Goal: Task Accomplishment & Management: Use online tool/utility

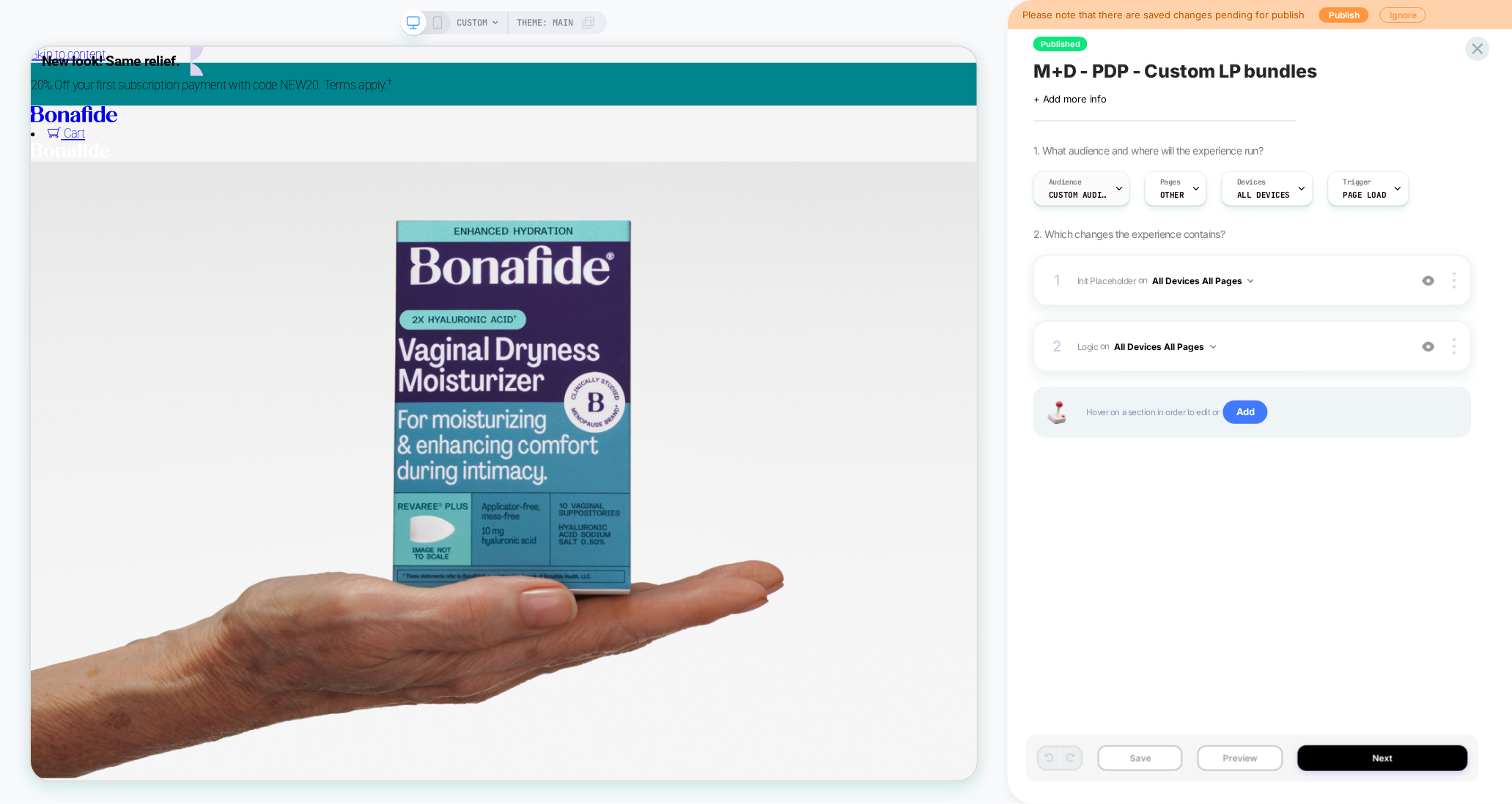
click at [1104, 196] on span "Custom Audience" at bounding box center [1078, 195] width 58 height 10
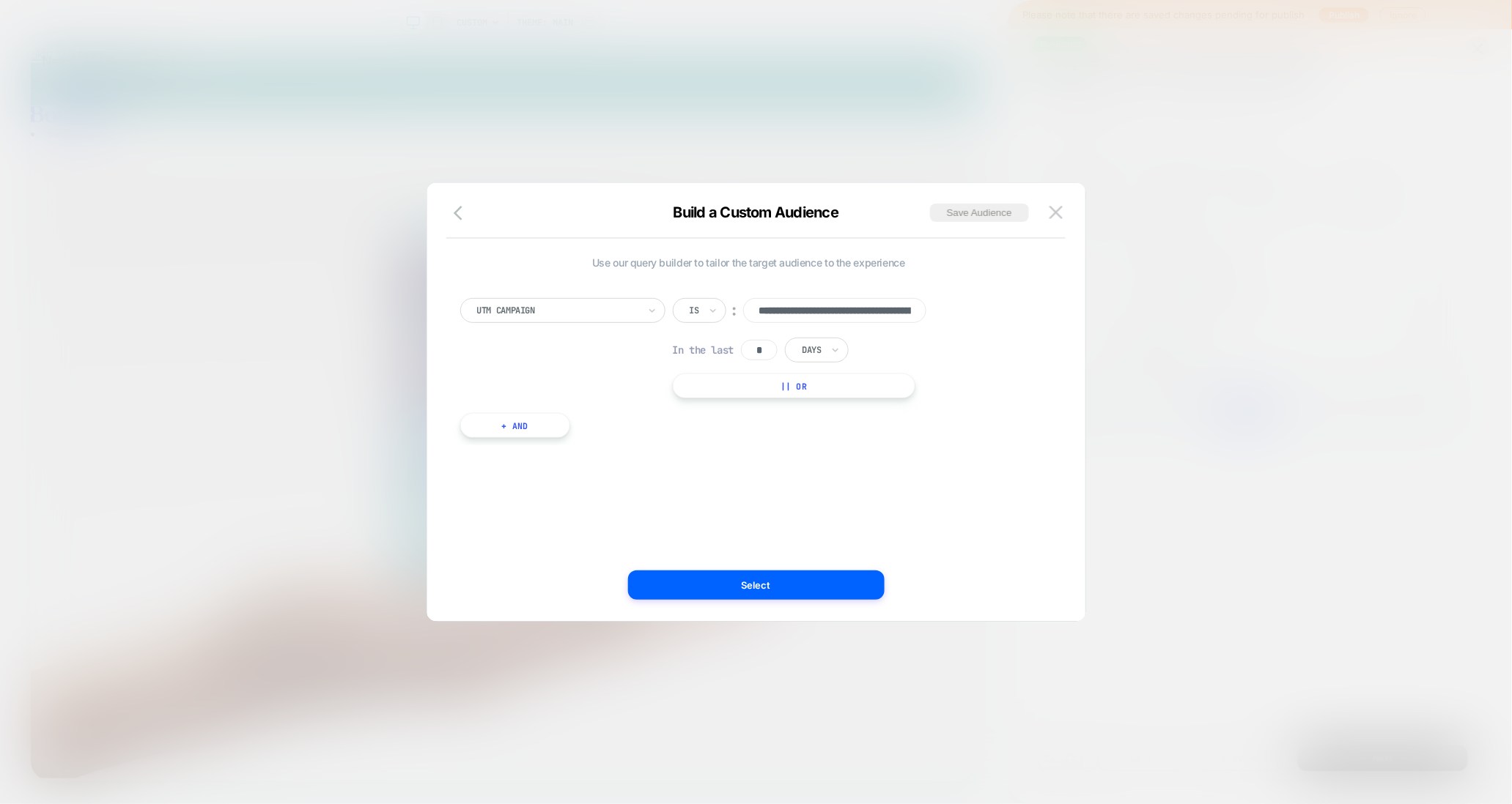
scroll to position [0, 328]
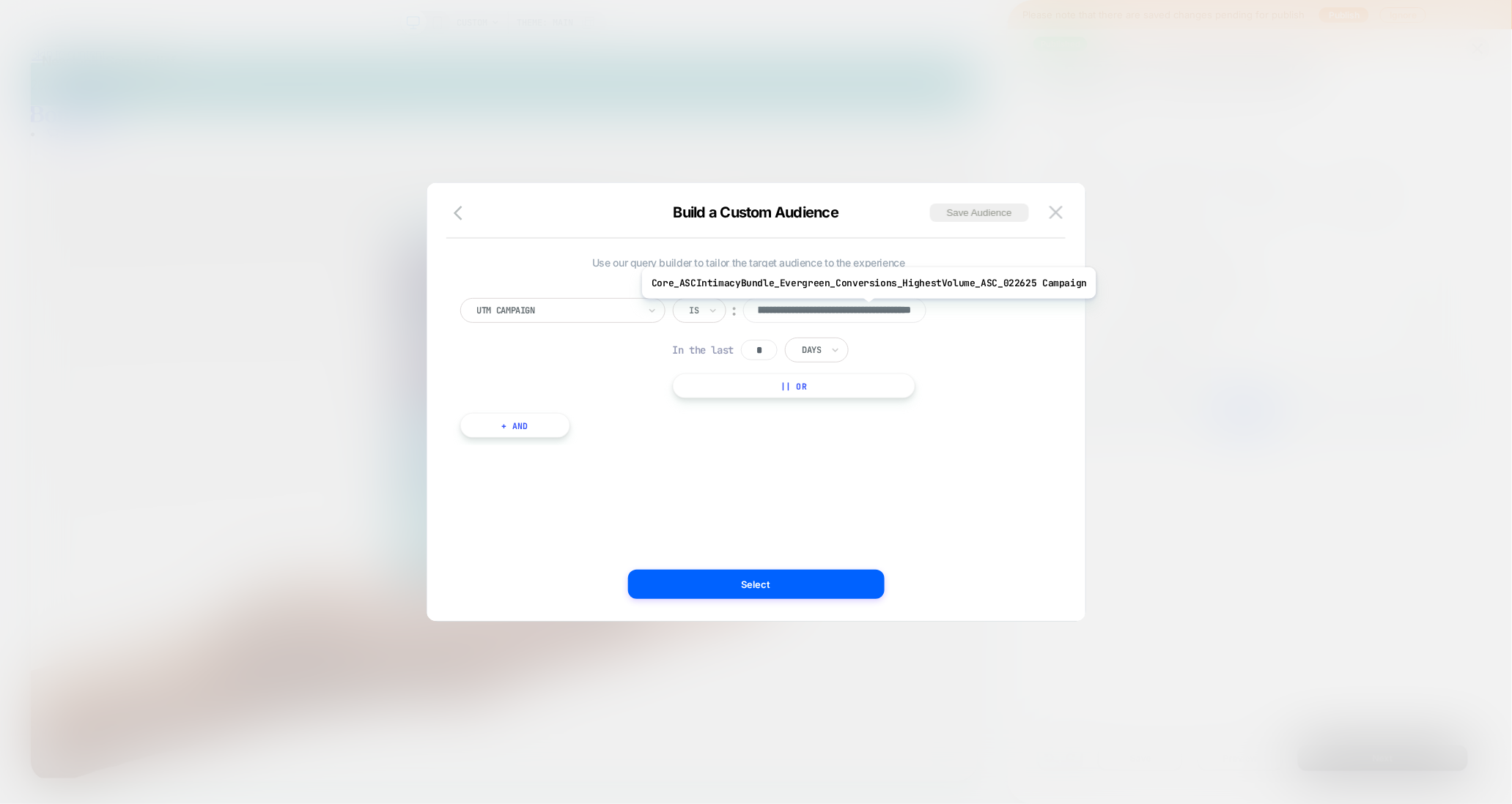
click at [864, 310] on input "**********" at bounding box center [834, 310] width 183 height 25
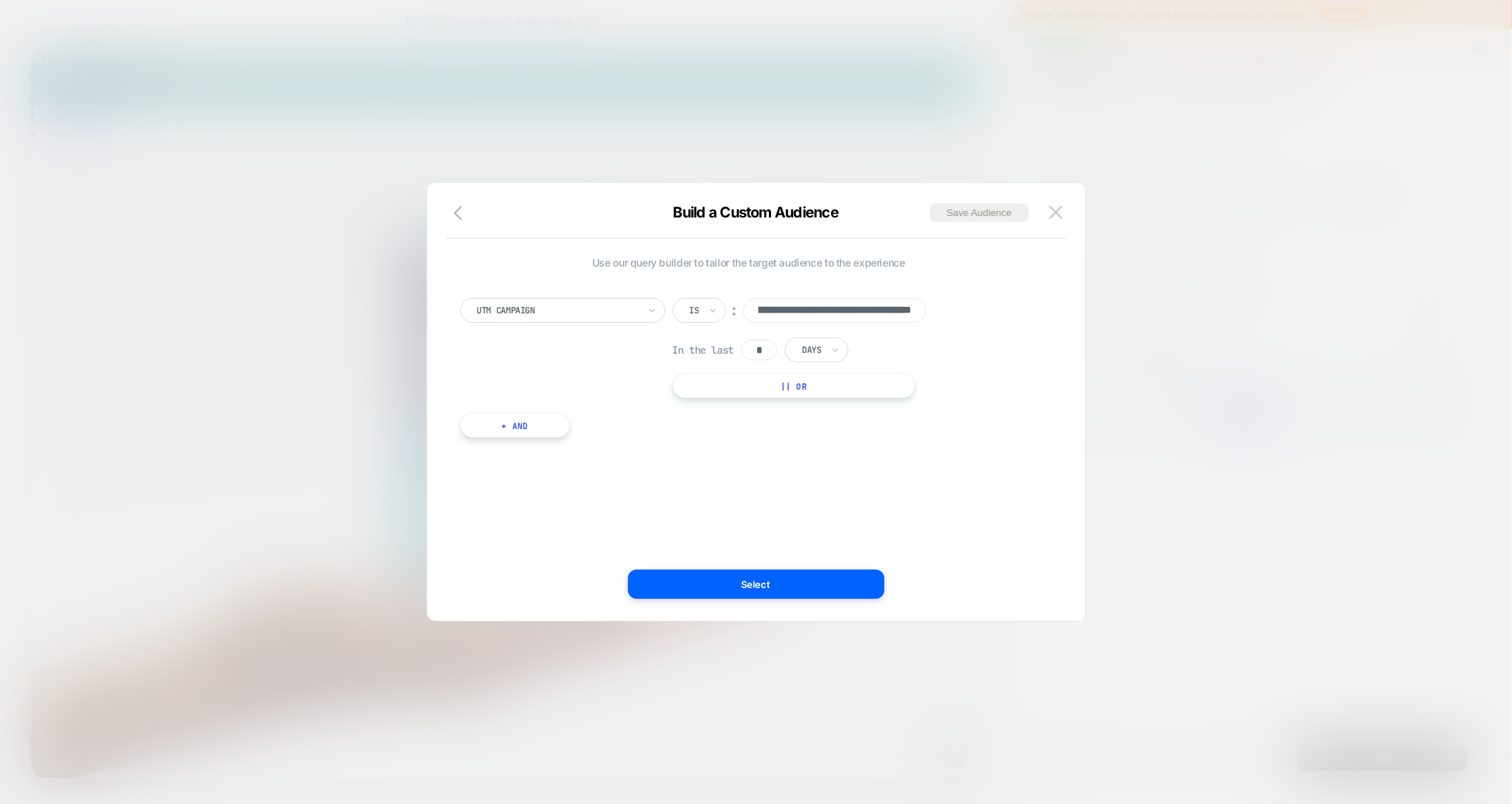
scroll to position [0, 0]
click at [1056, 210] on img at bounding box center [1055, 212] width 13 height 13
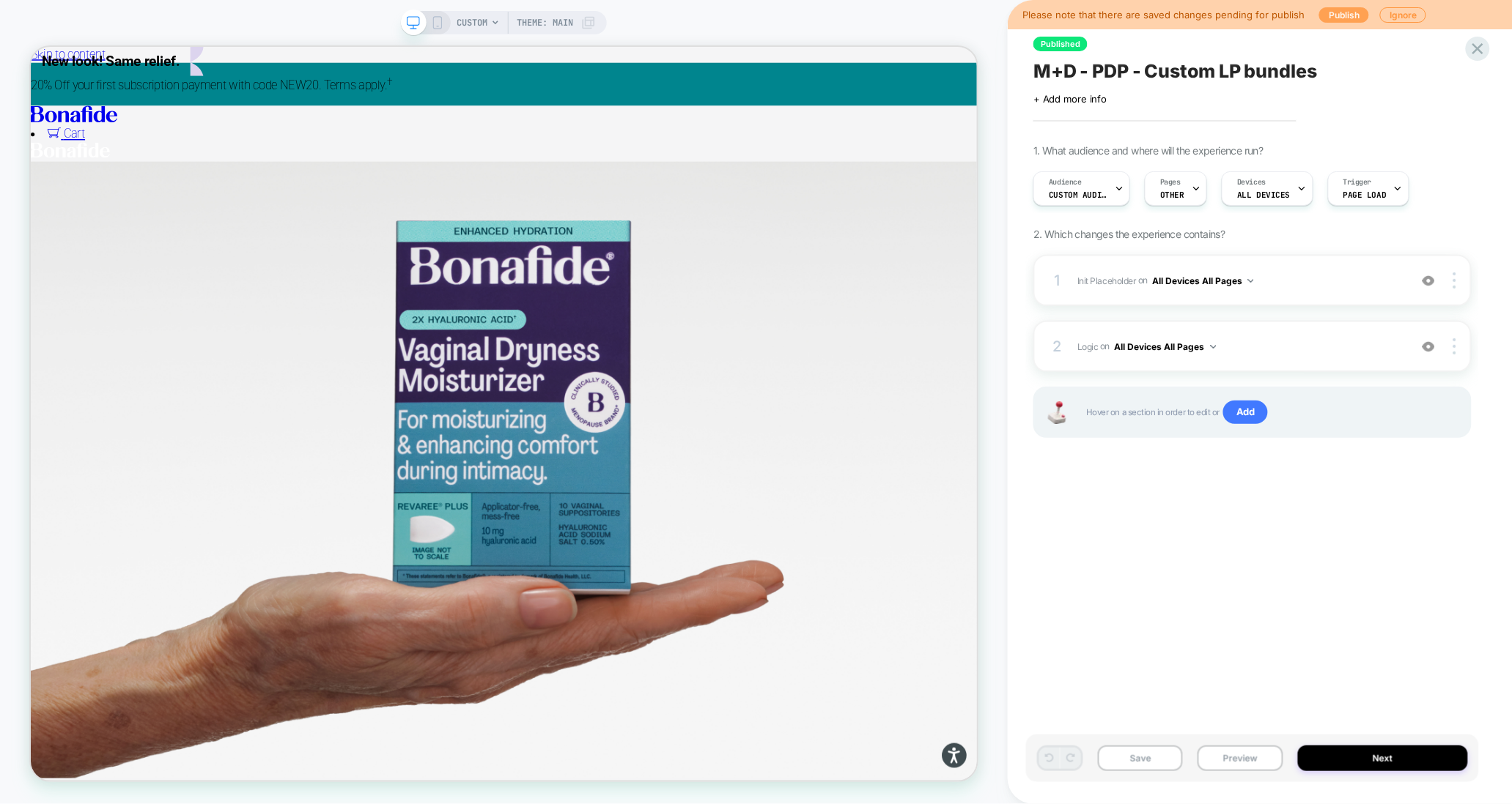
click at [1340, 13] on button "Publish" at bounding box center [1344, 15] width 50 height 15
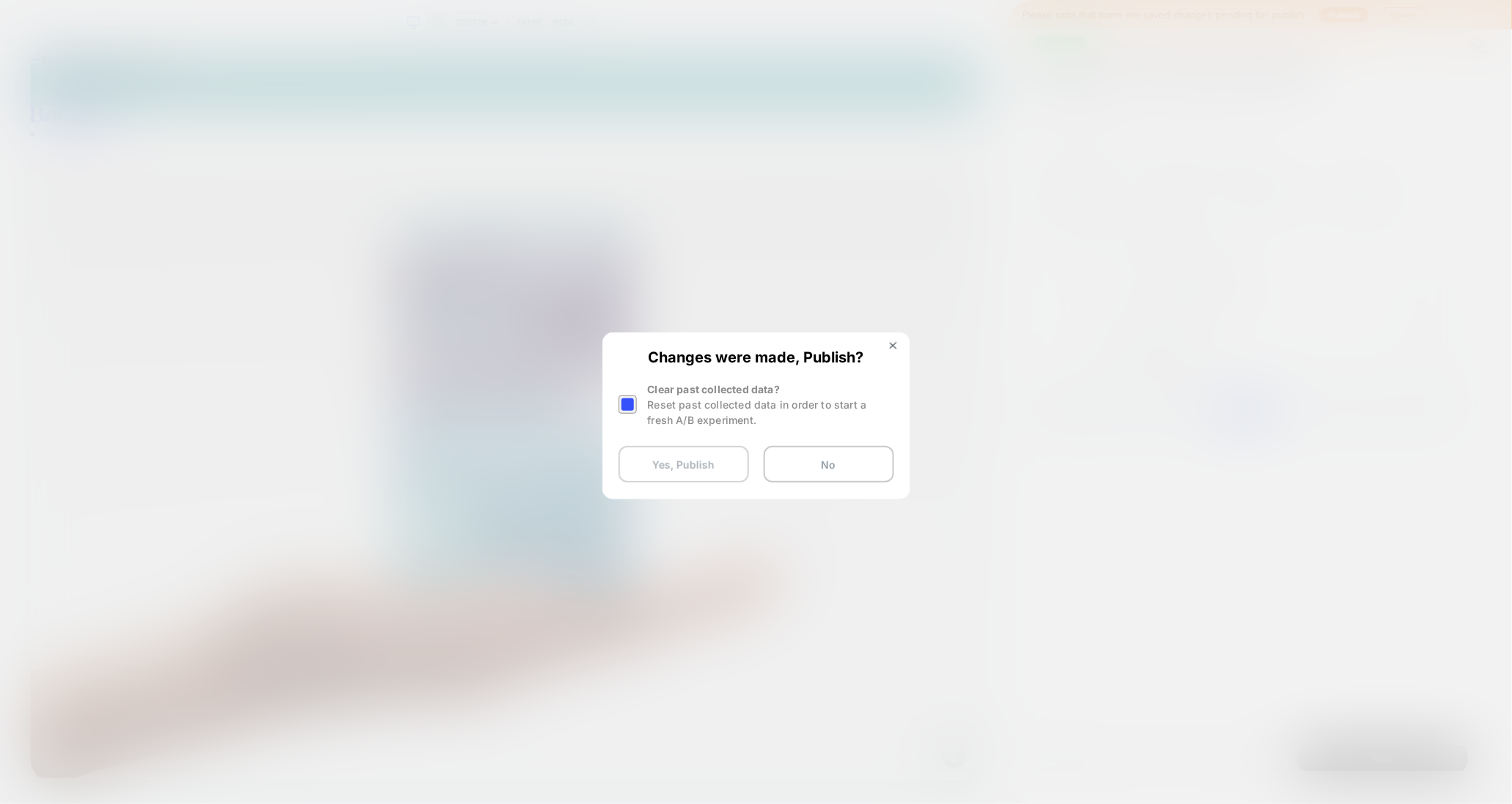
click at [697, 469] on button "Yes, Publish" at bounding box center [683, 465] width 130 height 36
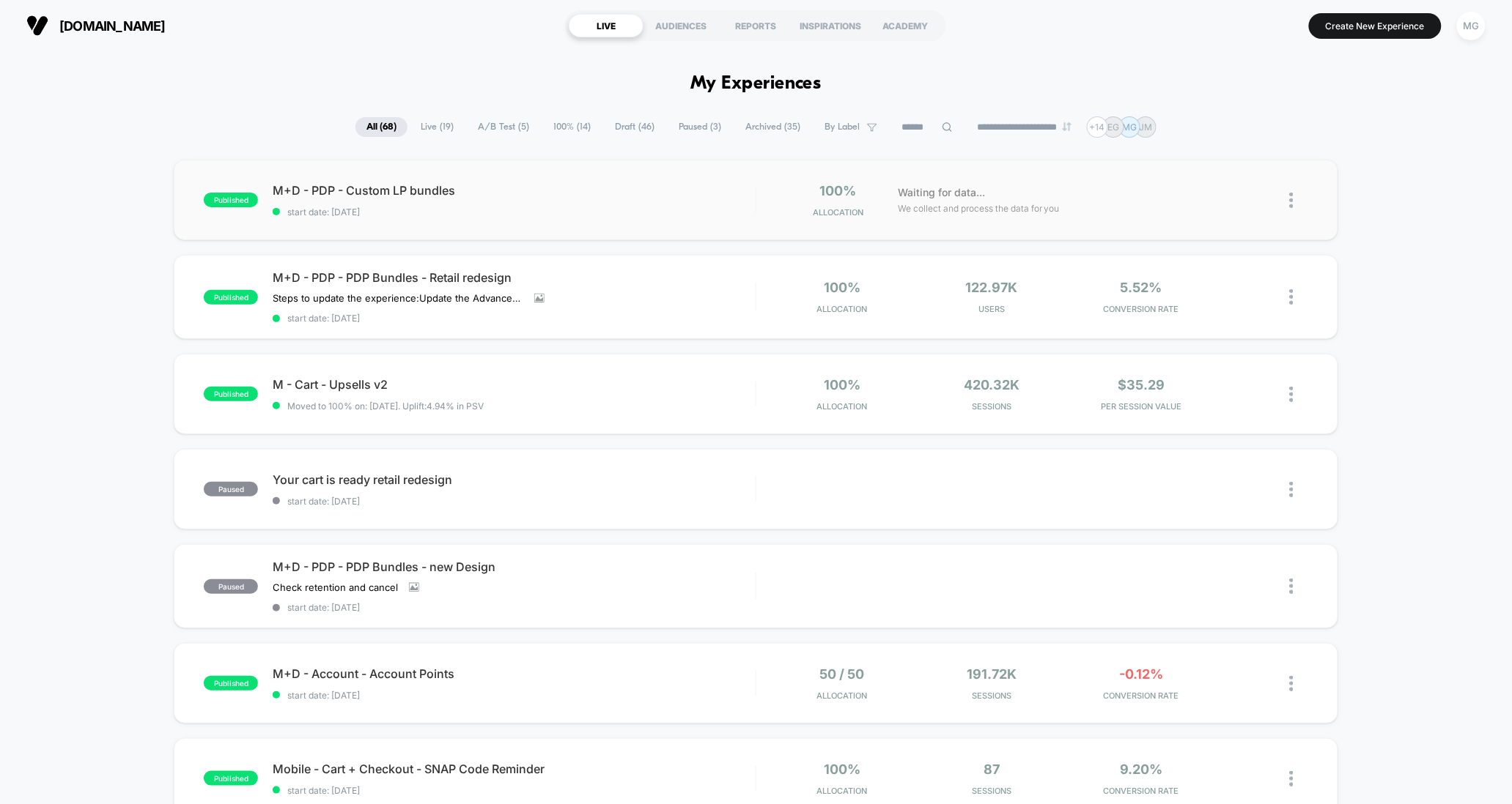
click at [412, 182] on div "published M+D - PDP - Custom LP bundles start date: 9/18/2025 100% Allocation W…" at bounding box center [756, 200] width 1164 height 81
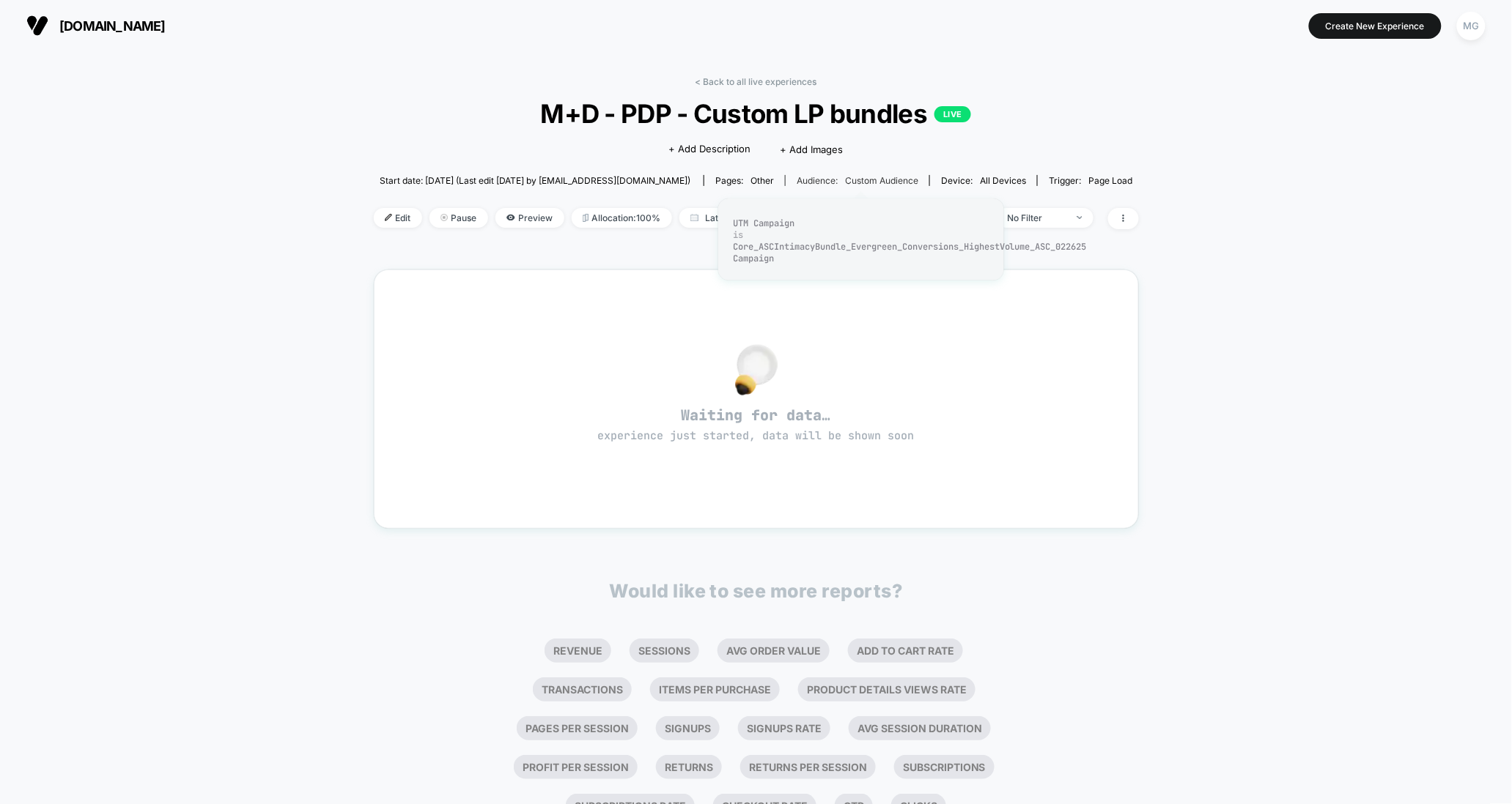
click at [834, 179] on div "Audience: Custom Audience" at bounding box center [858, 181] width 122 height 11
click at [876, 179] on span "Custom Audience" at bounding box center [882, 181] width 74 height 11
click at [771, 76] on link "< Back to all live experiences" at bounding box center [756, 82] width 122 height 11
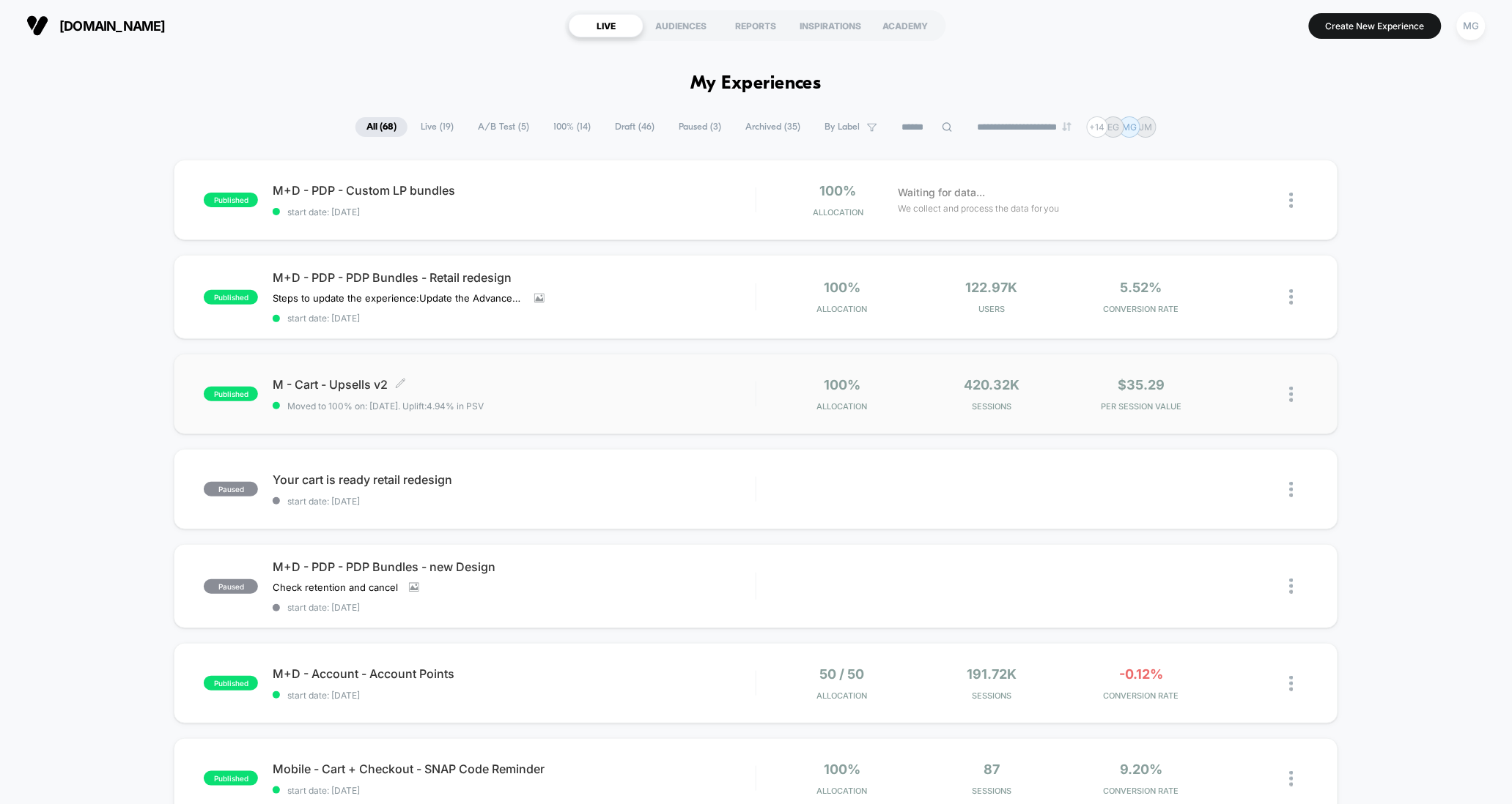
click at [703, 379] on span "M - Cart - Upsells v2 Click to edit experience details" at bounding box center [514, 385] width 483 height 15
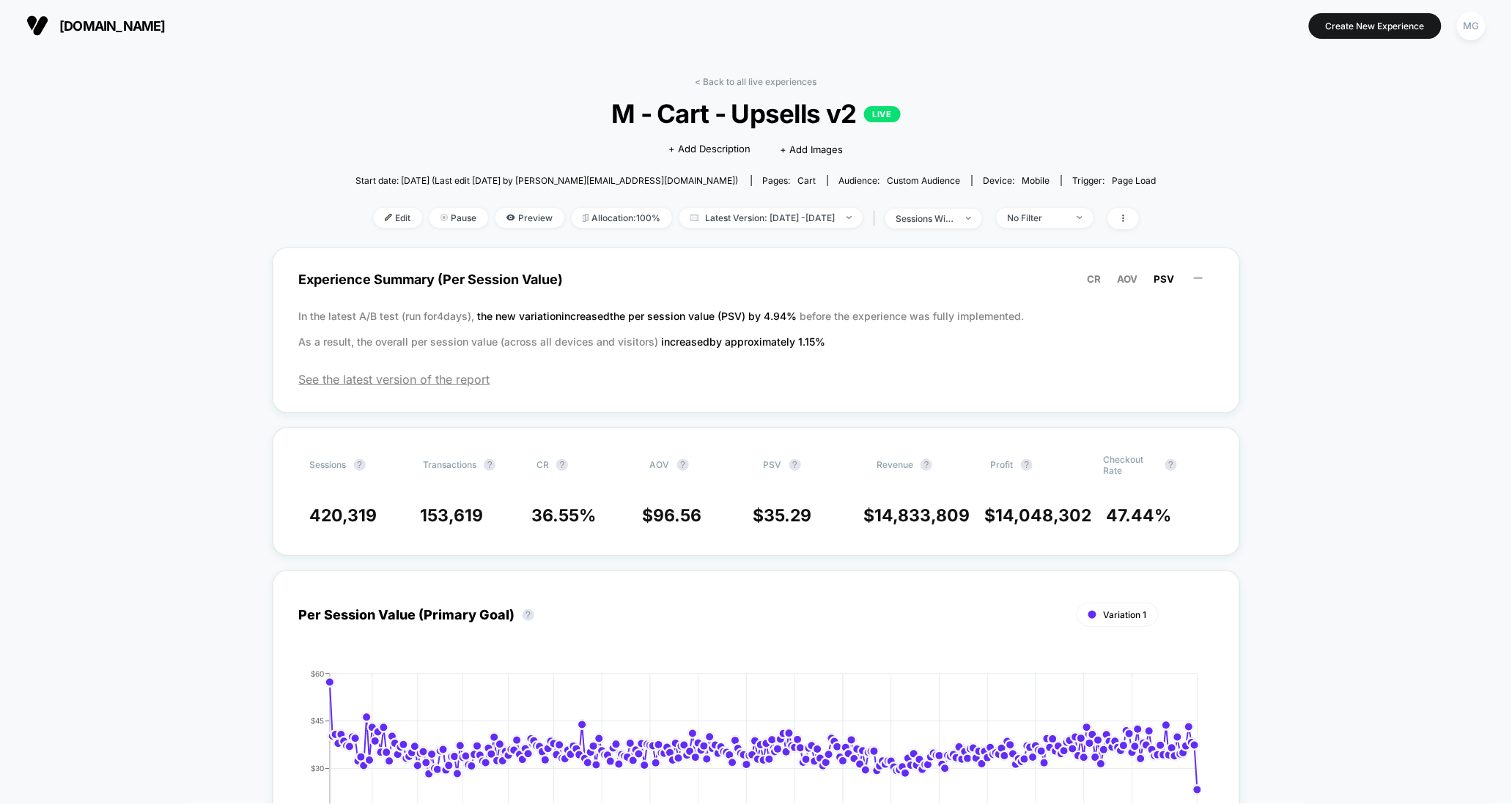
click at [796, 76] on link "< Back to all live experiences" at bounding box center [756, 82] width 122 height 11
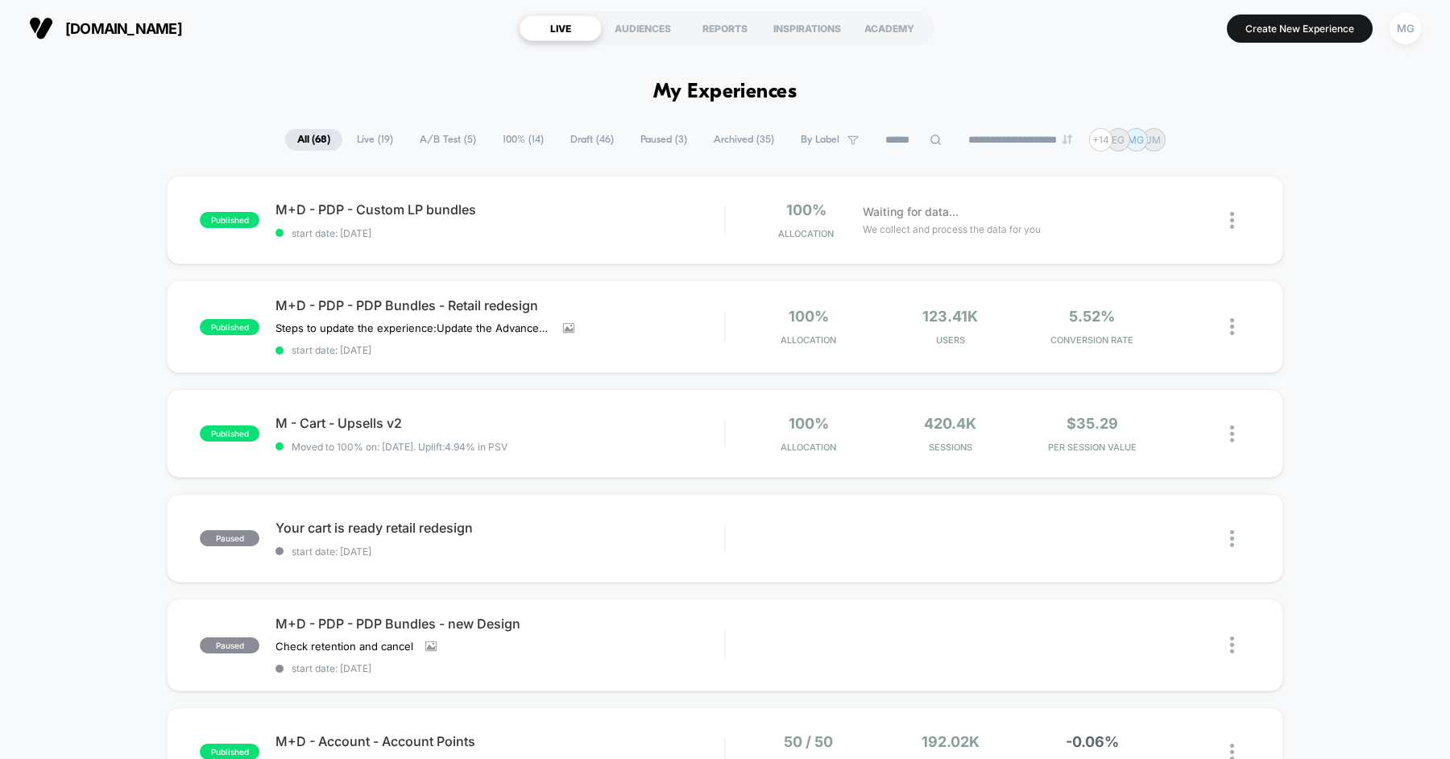
click at [727, 136] on span "Archived ( 35 )" at bounding box center [744, 140] width 85 height 22
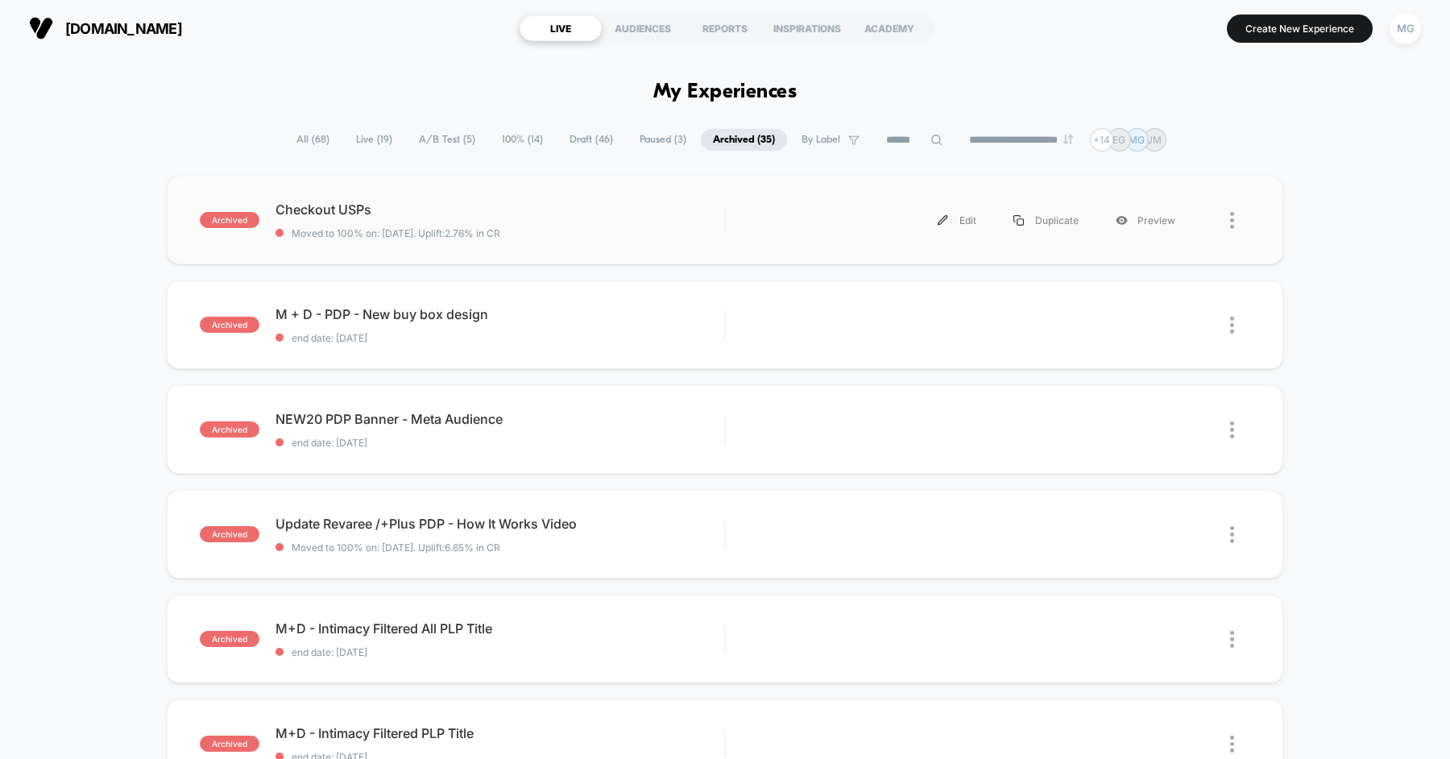
click at [510, 200] on div "archived Checkout USPs Moved to 100% on: 2/27/2025 . Uplift: 2.76% in CR Edit D…" at bounding box center [725, 220] width 1116 height 89
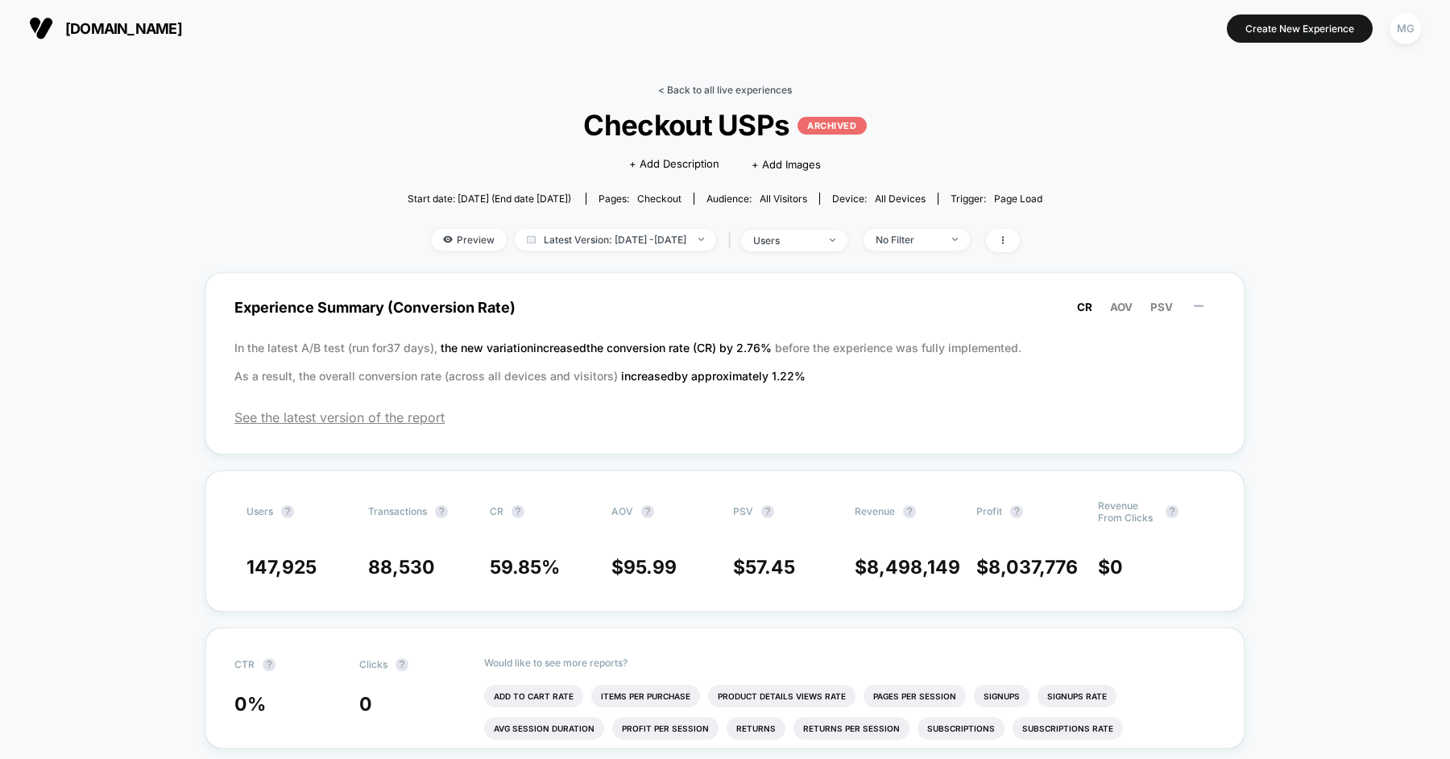
click at [718, 85] on link "< Back to all live experiences" at bounding box center [725, 90] width 134 height 12
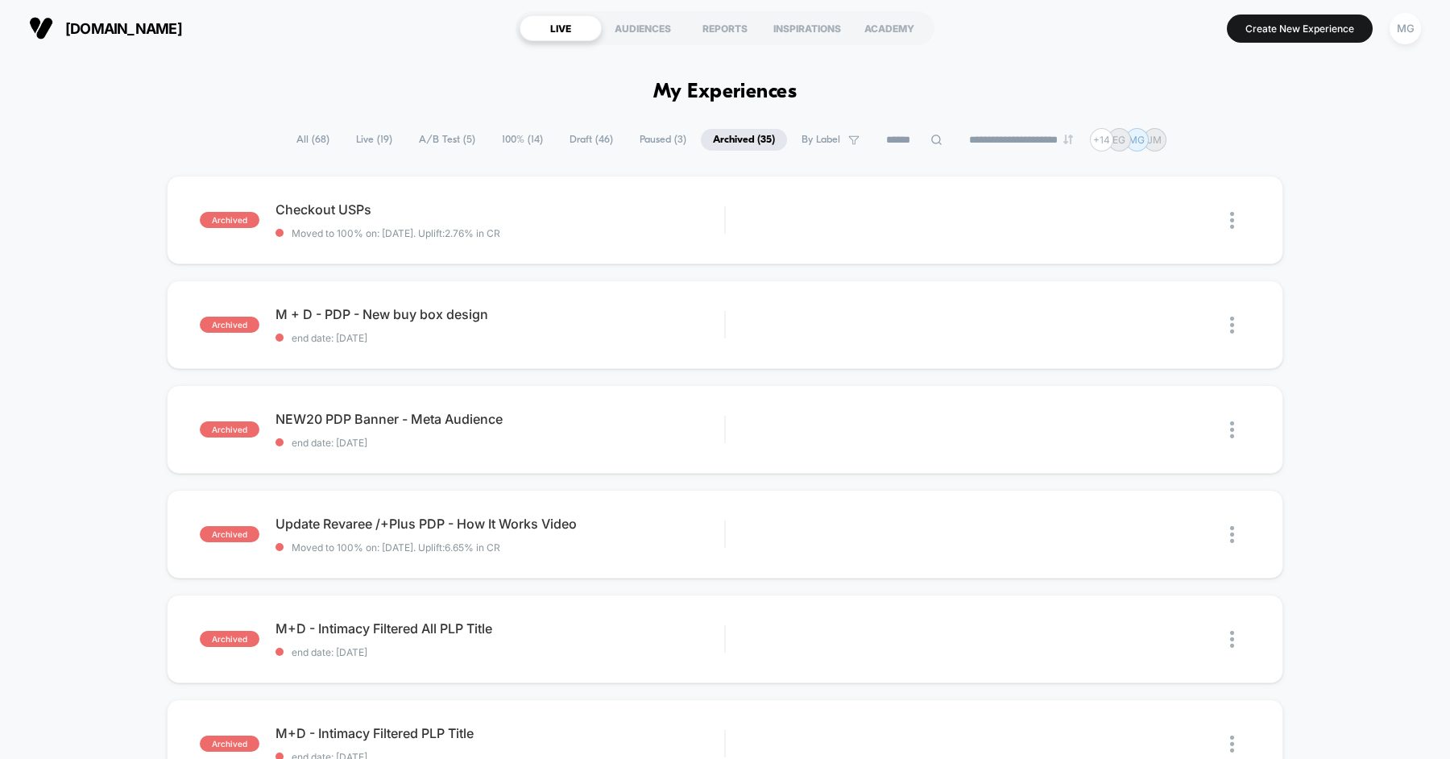
click at [672, 137] on span "Paused ( 3 )" at bounding box center [662, 140] width 71 height 22
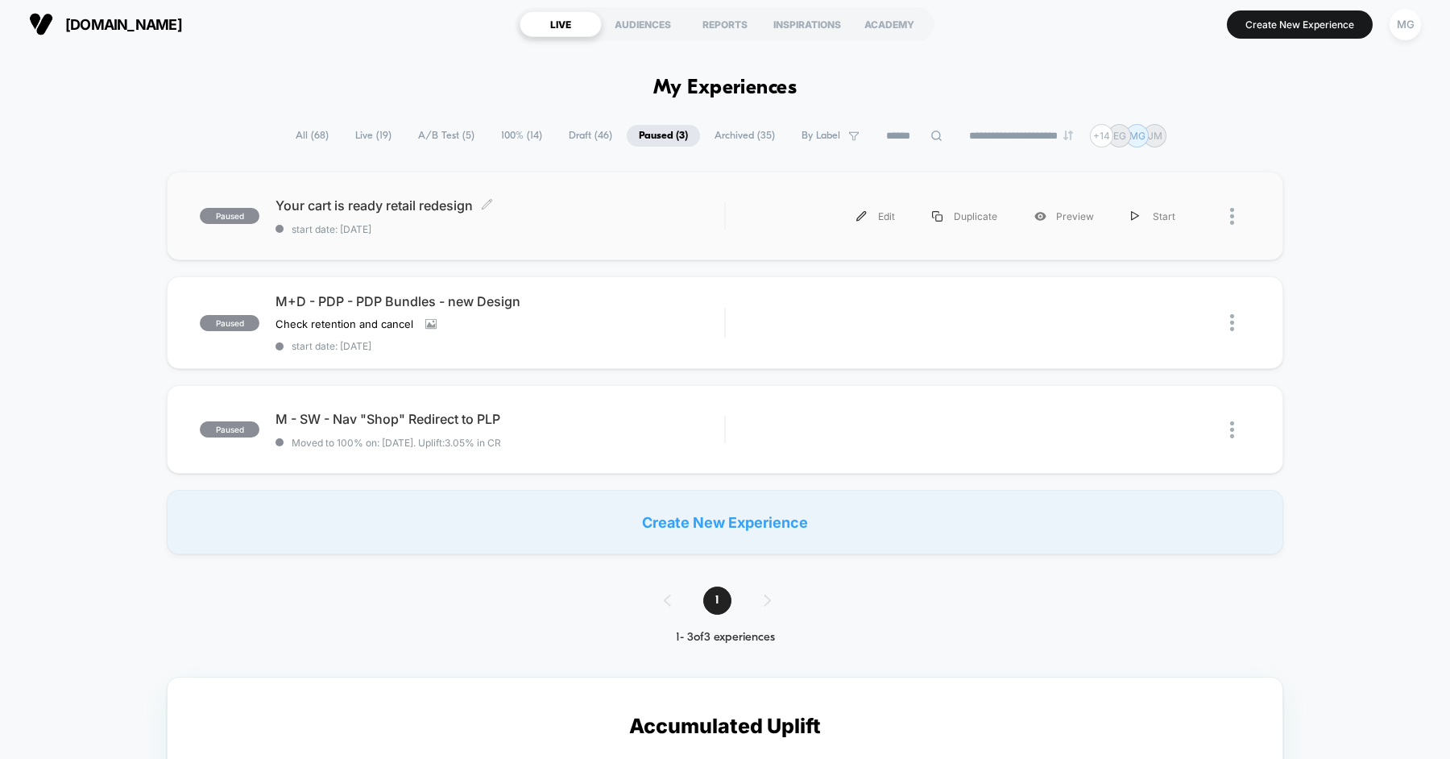
scroll to position [5, 0]
click at [656, 222] on span "start date: 9/2/2025" at bounding box center [499, 228] width 449 height 12
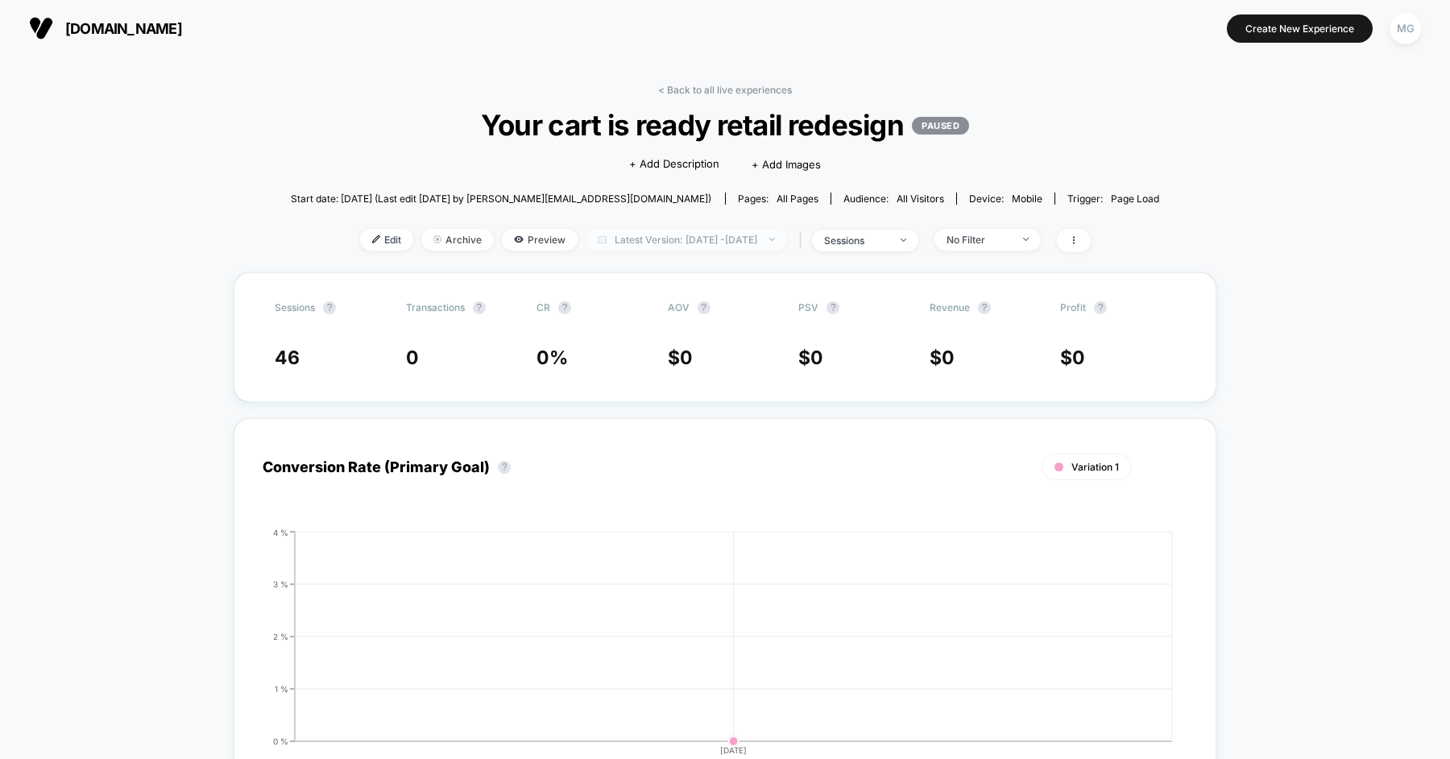
click at [678, 240] on span "Latest Version: Sep 2, 2025 - Sep 18, 2025" at bounding box center [686, 240] width 201 height 22
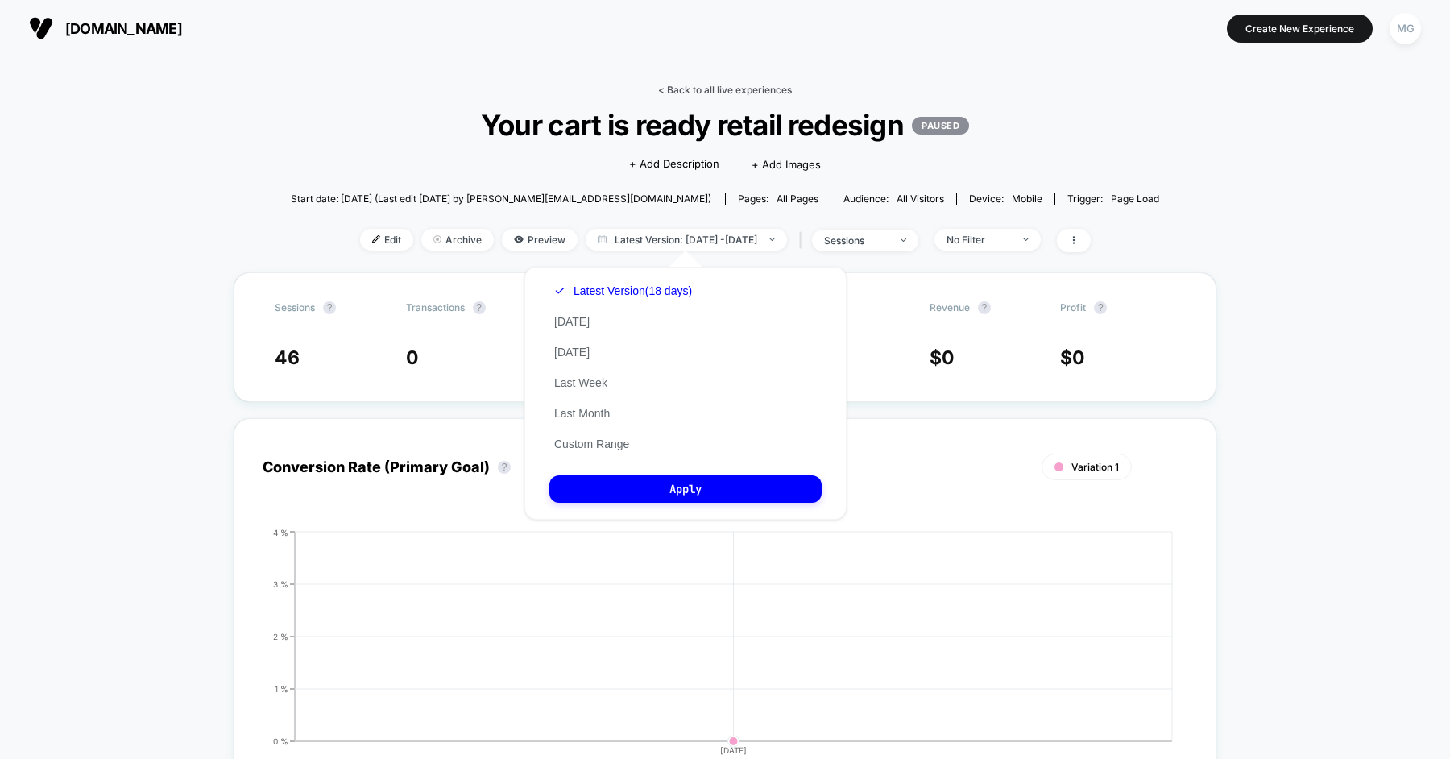
click at [694, 88] on link "< Back to all live experiences" at bounding box center [725, 90] width 134 height 12
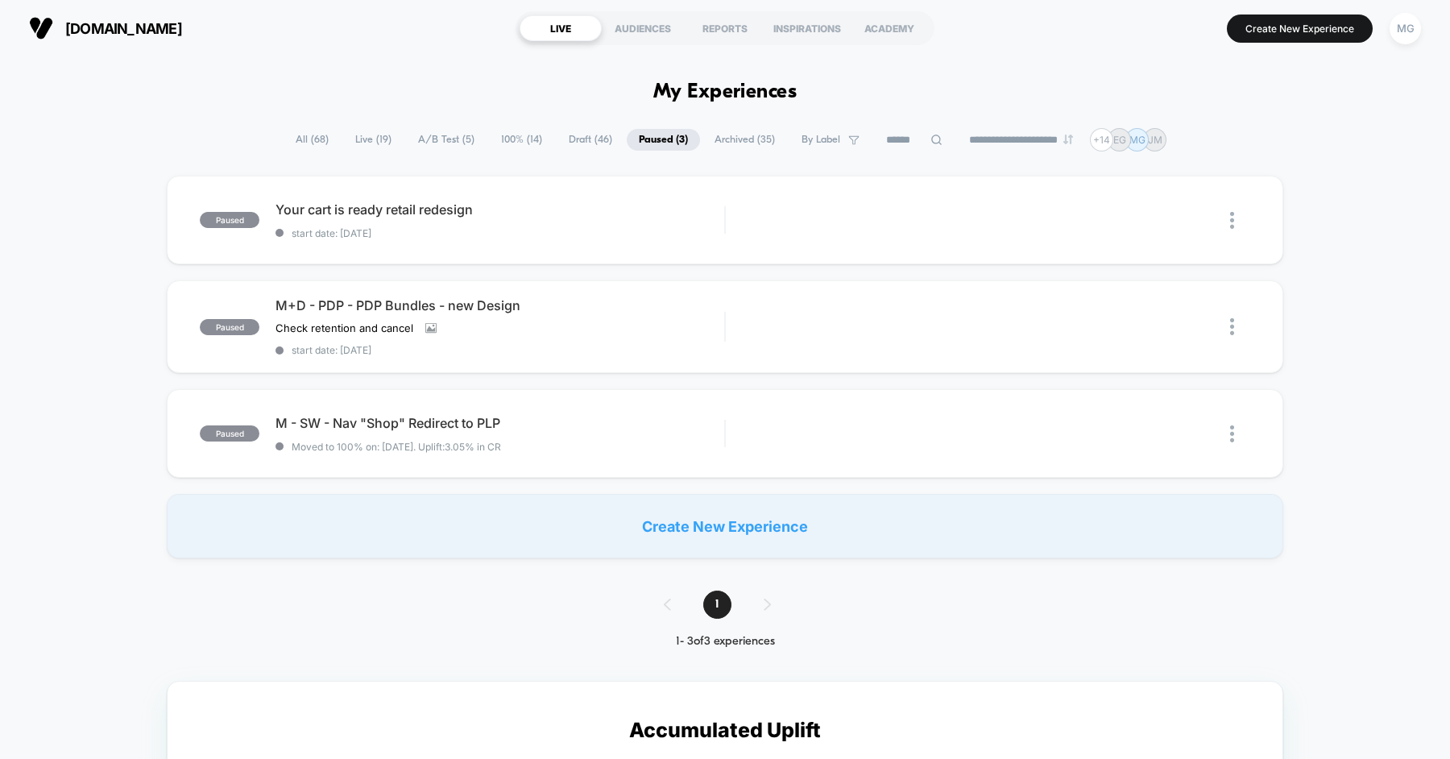
click at [581, 129] on span "Draft ( 46 )" at bounding box center [591, 140] width 68 height 22
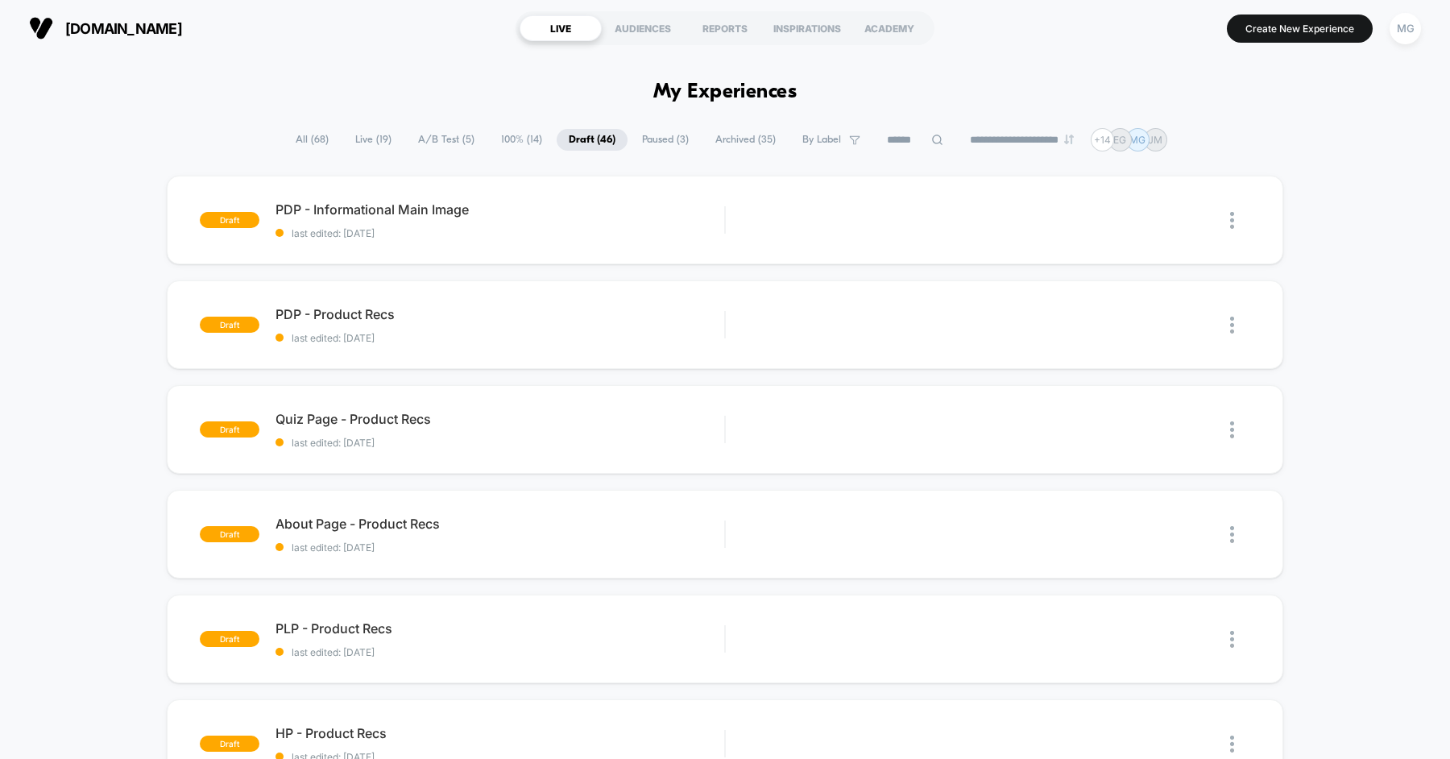
click at [917, 139] on input at bounding box center [915, 139] width 81 height 19
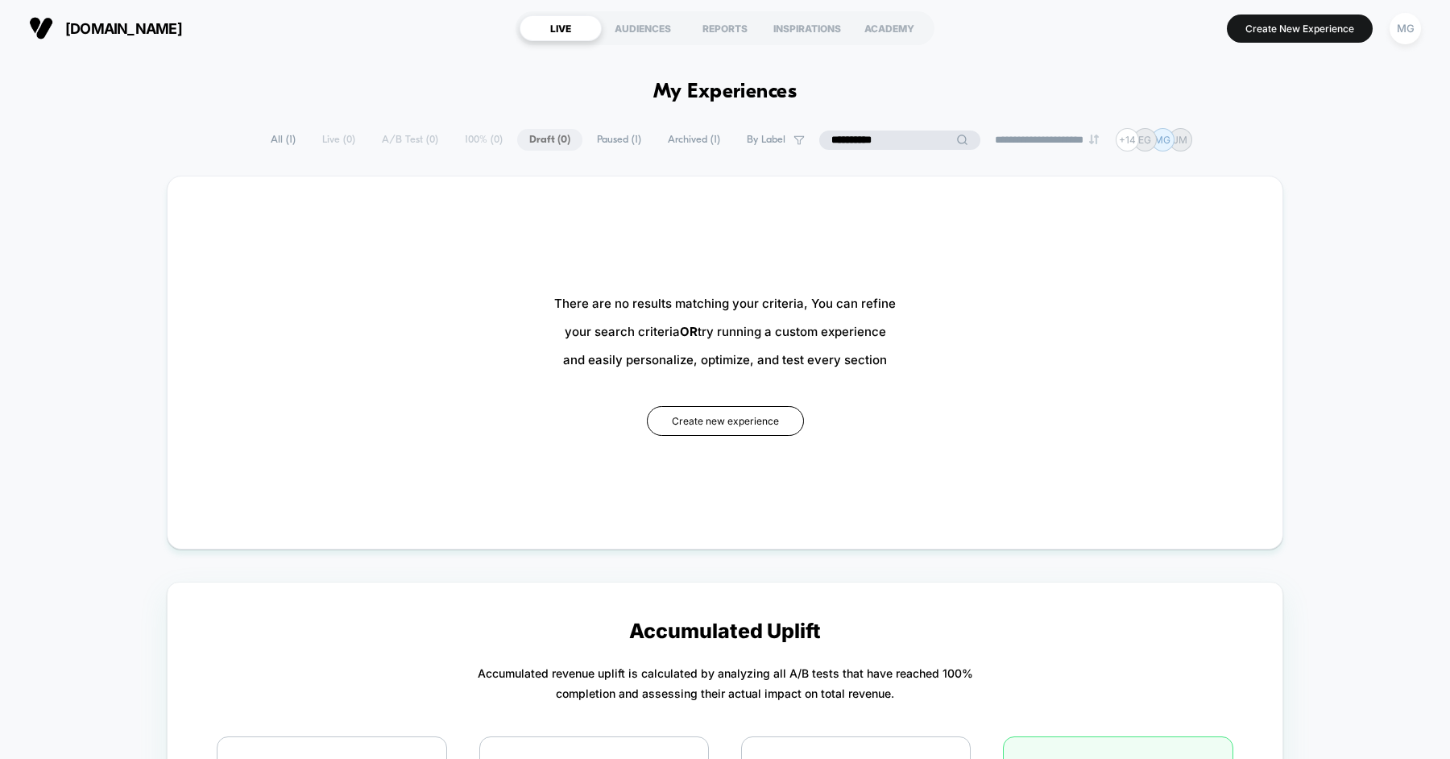
click at [842, 143] on input "**********" at bounding box center [899, 139] width 161 height 19
click at [877, 137] on input "**********" at bounding box center [899, 139] width 161 height 19
type input "*********"
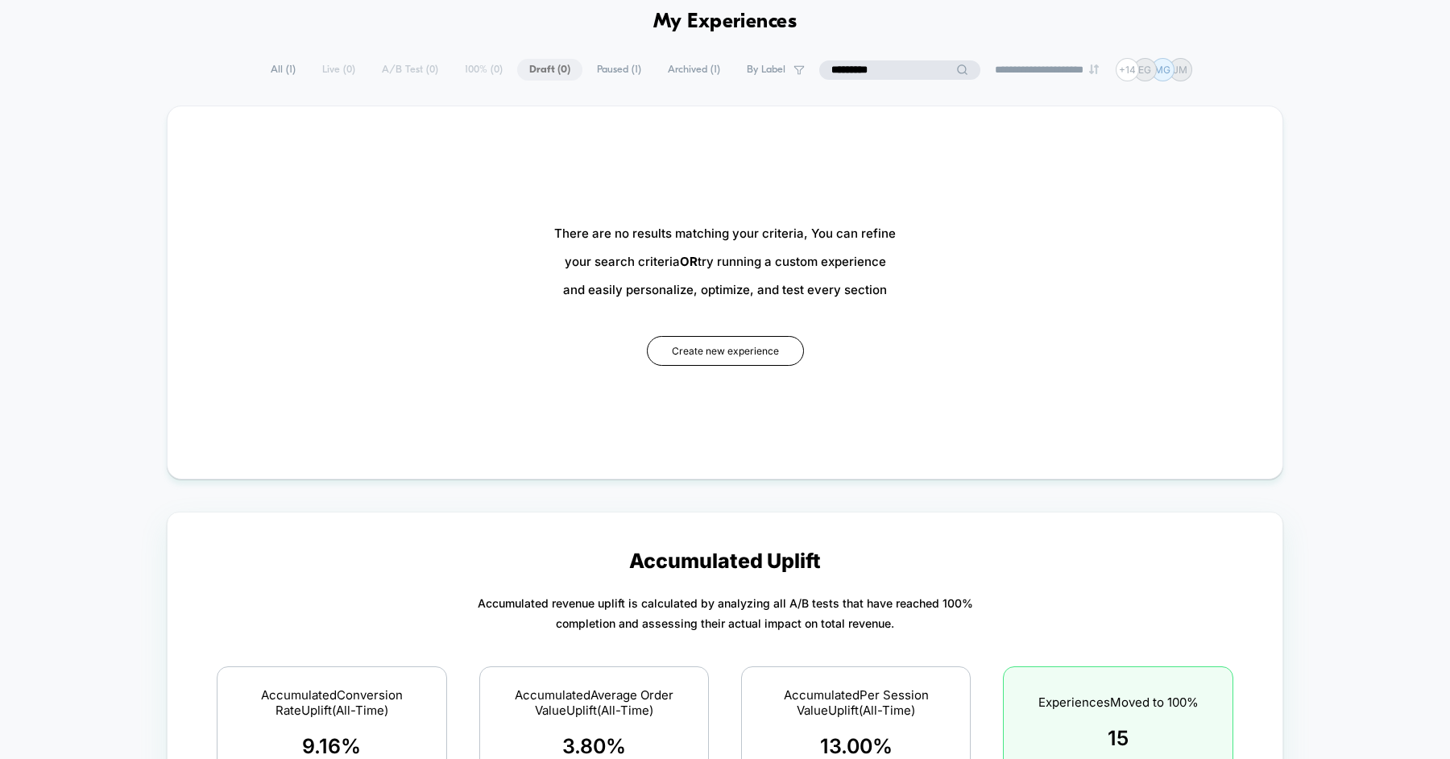
scroll to position [71, 0]
click at [299, 68] on span "All ( 1 )" at bounding box center [323, 69] width 49 height 22
click at [308, 68] on span "All ( 1 )" at bounding box center [323, 69] width 49 height 22
click at [322, 67] on span "All ( 1 )" at bounding box center [323, 69] width 49 height 22
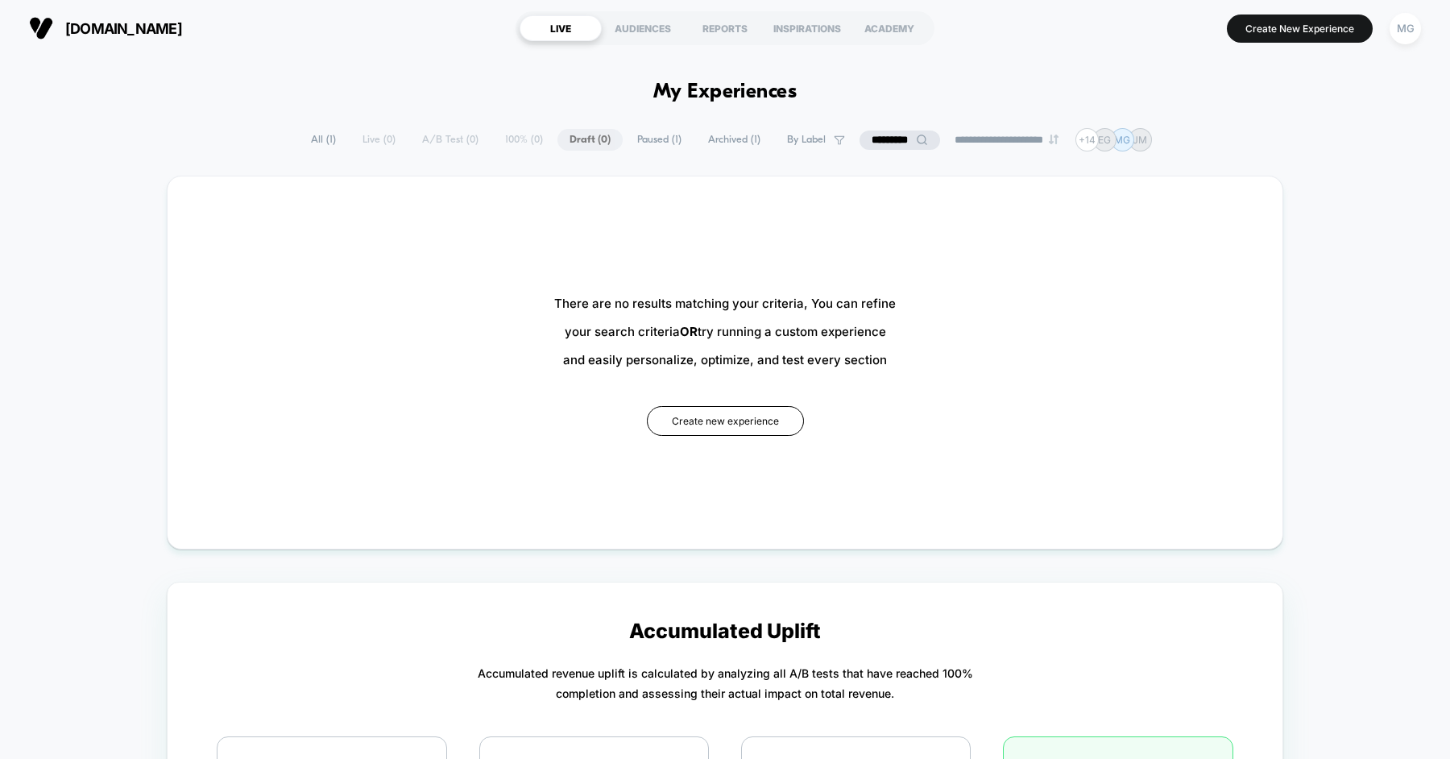
click at [880, 132] on input "*********" at bounding box center [899, 139] width 81 height 19
click at [903, 136] on input "*********" at bounding box center [899, 139] width 161 height 19
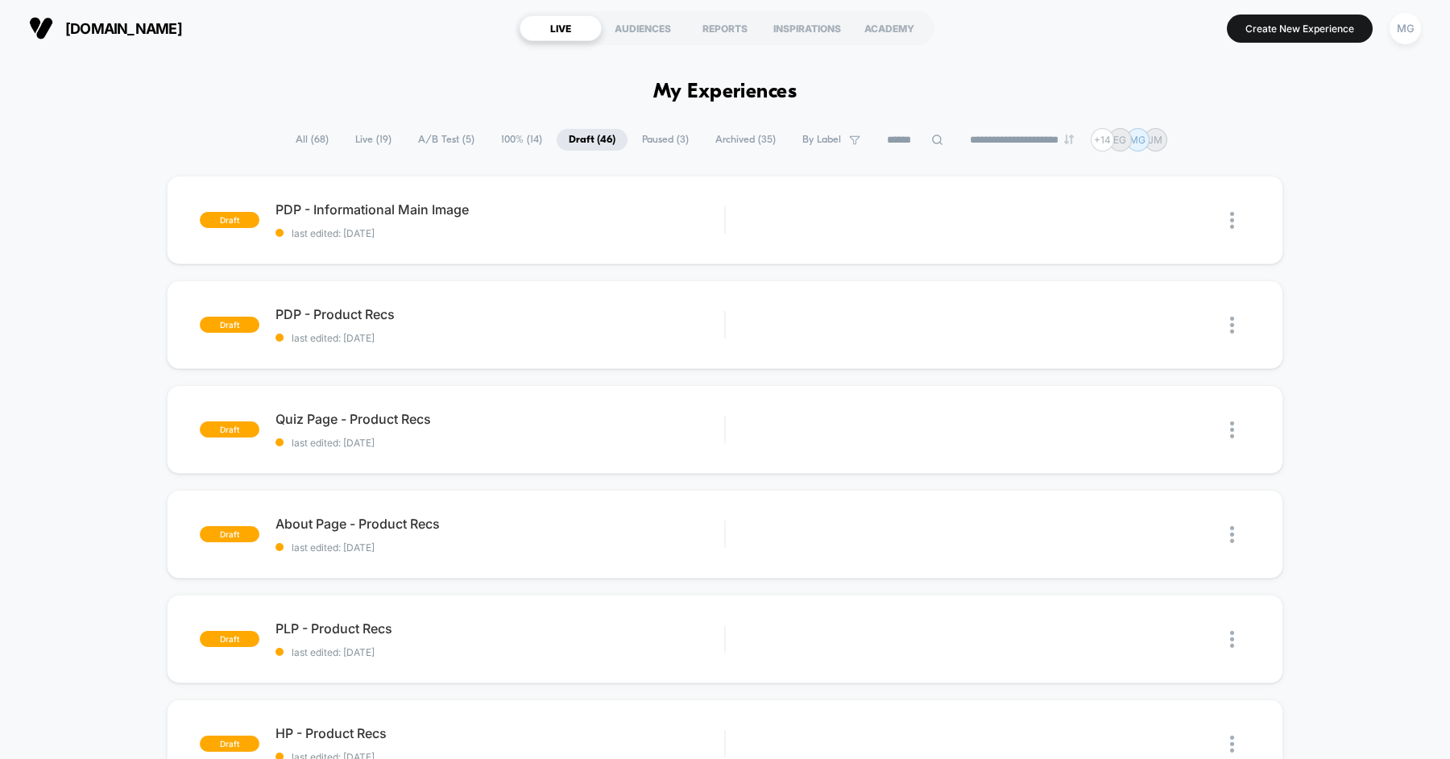
click at [325, 139] on span "All ( 68 )" at bounding box center [312, 140] width 57 height 22
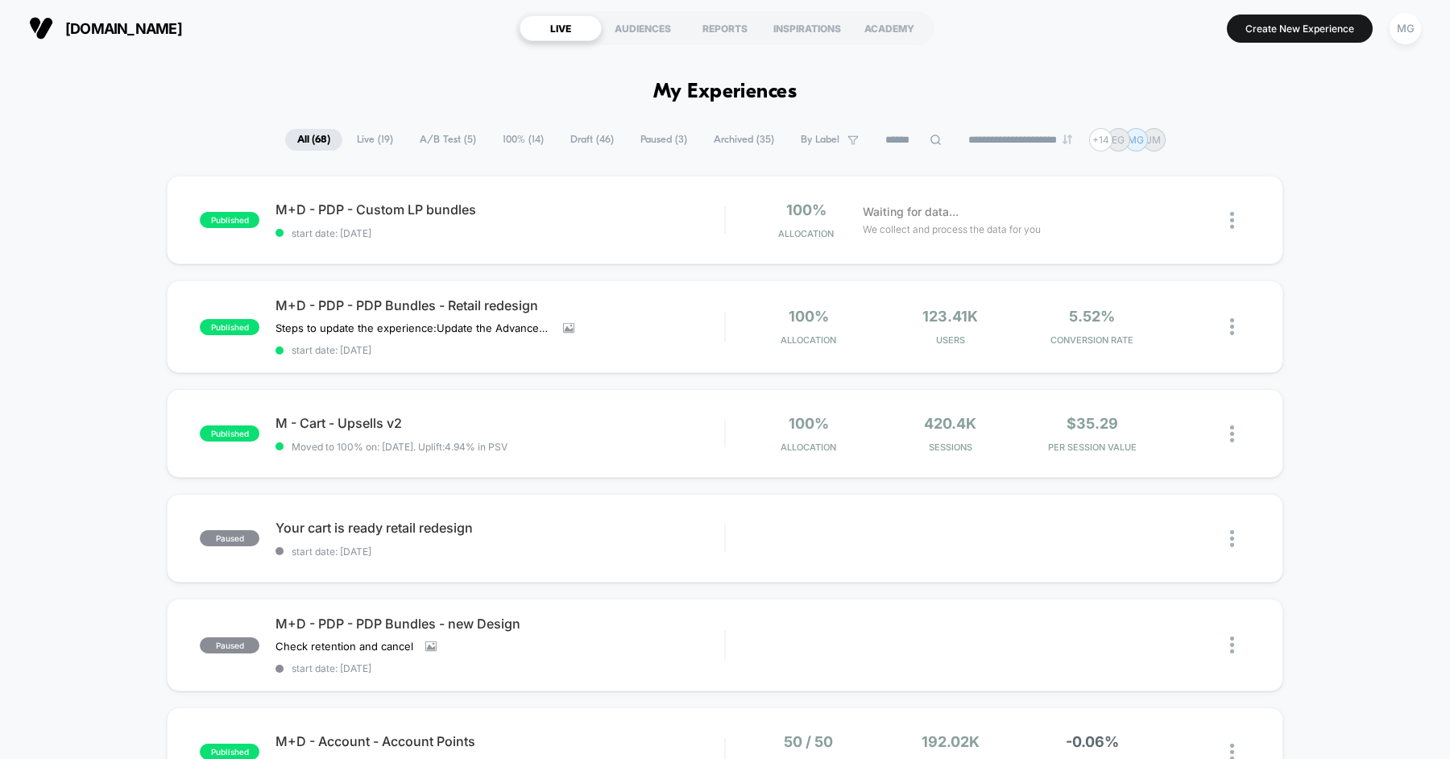
click at [930, 135] on icon at bounding box center [936, 140] width 12 height 12
type input "****"
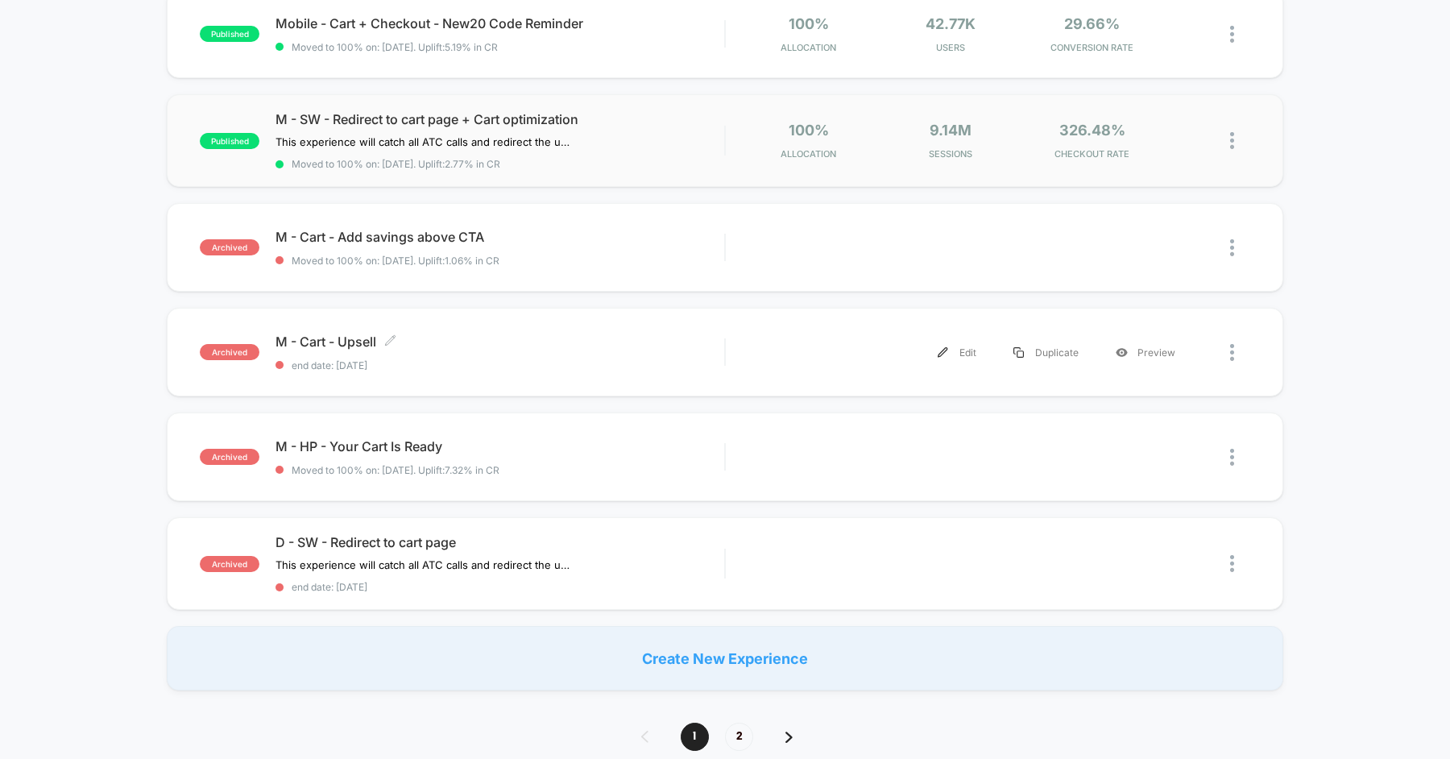
scroll to position [815, 0]
click at [548, 447] on span "M - HP - Your Cart Is Ready Click to edit experience details" at bounding box center [499, 445] width 449 height 16
